Goal: Transaction & Acquisition: Purchase product/service

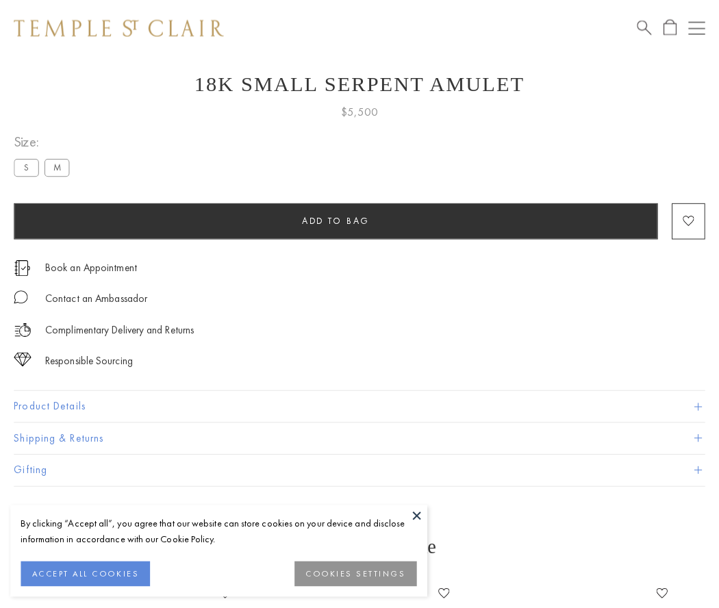
scroll to position [54, 0]
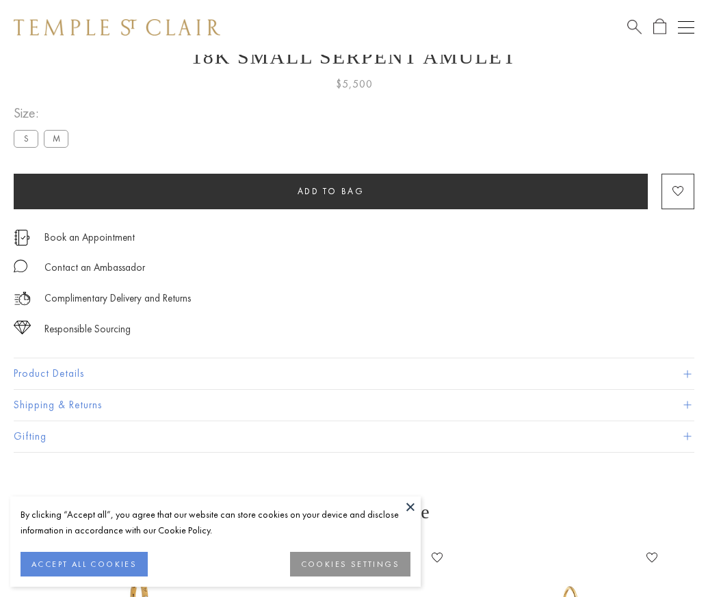
click at [331, 191] on span "Add to bag" at bounding box center [331, 191] width 67 height 12
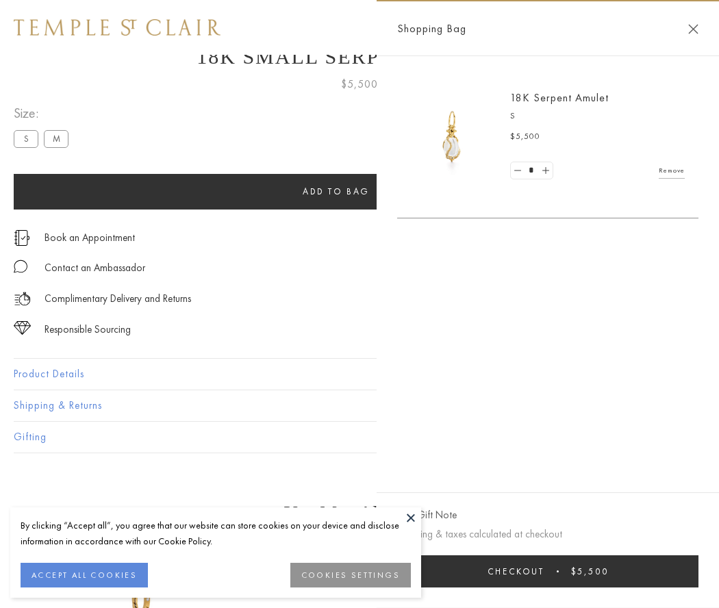
click at [528, 571] on span "Checkout" at bounding box center [515, 571] width 57 height 12
